Goal: Use online tool/utility: Utilize a website feature to perform a specific function

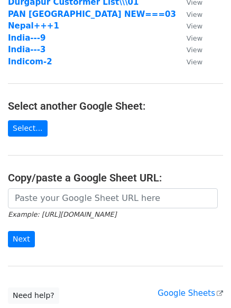
scroll to position [106, 0]
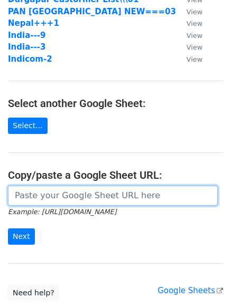
click at [83, 199] on input "url" at bounding box center [112, 196] width 209 height 20
paste input "[URL][DOMAIN_NAME]"
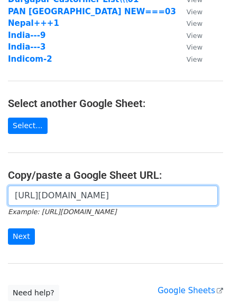
scroll to position [0, 241]
type input "[URL][DOMAIN_NAME]"
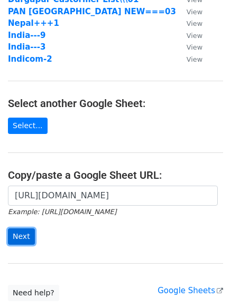
scroll to position [0, 0]
click at [25, 235] on input "Next" at bounding box center [21, 236] width 27 height 16
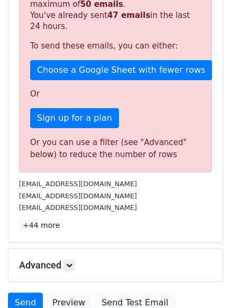
scroll to position [264, 0]
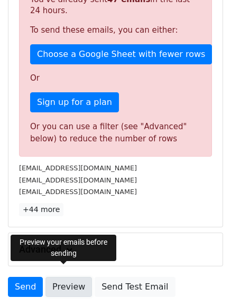
click at [58, 279] on link "Preview" at bounding box center [68, 287] width 46 height 20
